Goal: Information Seeking & Learning: Find specific fact

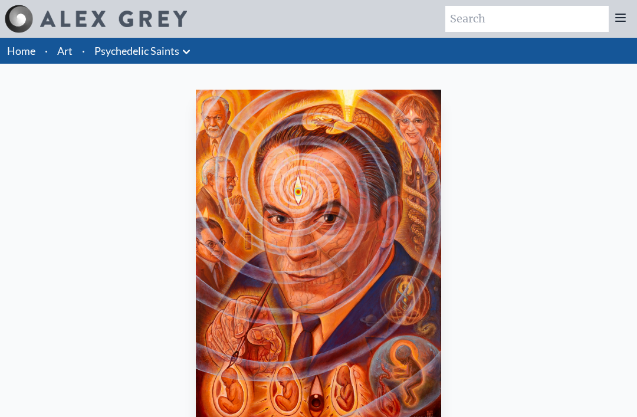
click at [542, 24] on input "search" at bounding box center [526, 19] width 163 height 26
type input "Gaia"
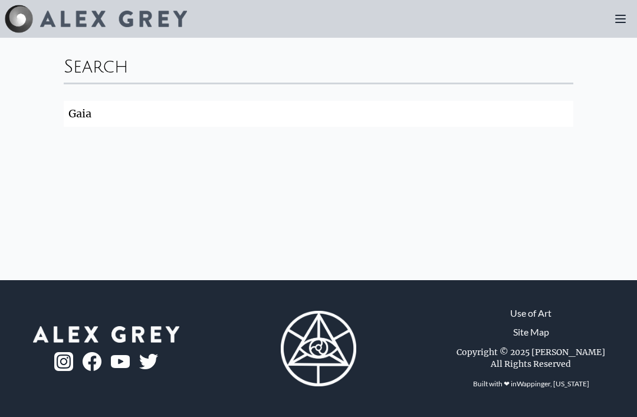
click at [402, 120] on input "Gaia" at bounding box center [318, 114] width 509 height 26
type input "G"
type input "r"
type input "tree"
click button "Search" at bounding box center [0, 0] width 0 height 0
